Goal: Find specific page/section: Find specific page/section

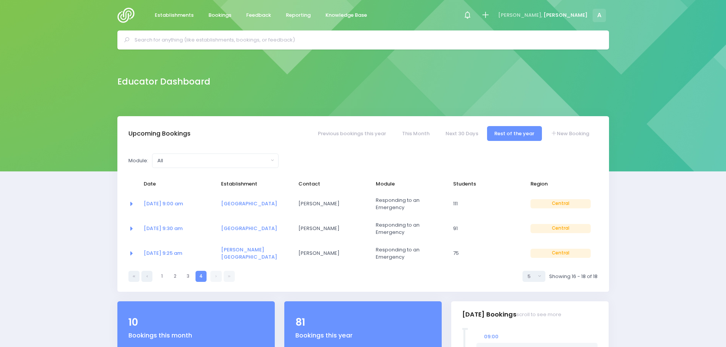
select select "5"
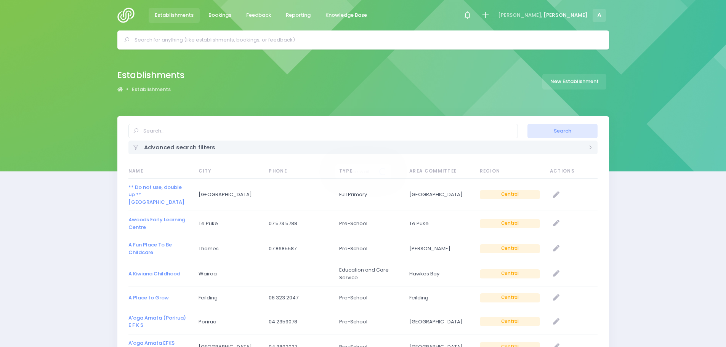
select select "20"
click at [183, 132] on input "text" at bounding box center [323, 131] width 390 height 14
type input "Rotorua boys"
click at [568, 129] on button "Search" at bounding box center [563, 131] width 70 height 14
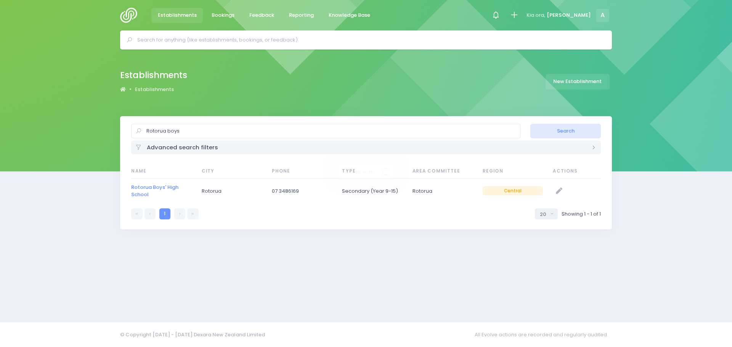
select select "20"
click at [152, 186] on link "Rotorua Boys' High School" at bounding box center [154, 191] width 47 height 15
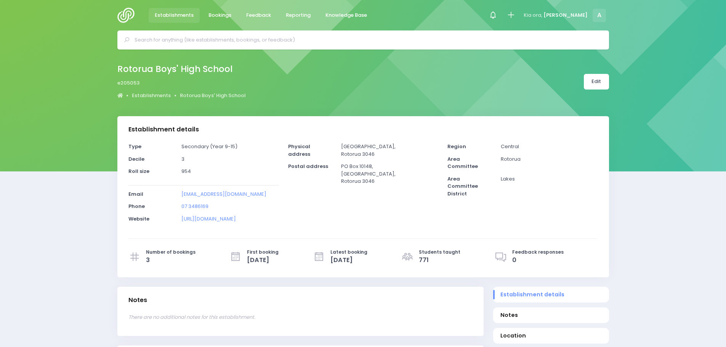
select select "5"
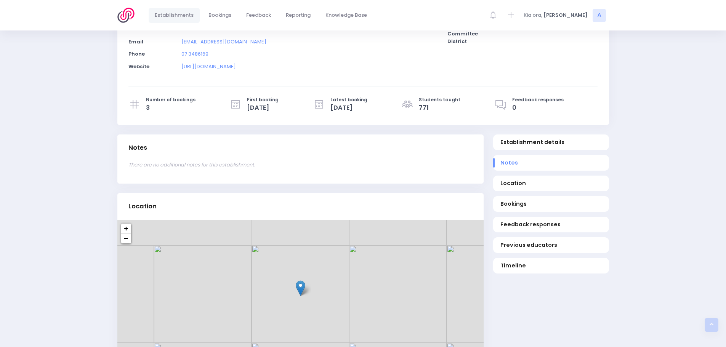
scroll to position [343, 0]
